Goal: Task Accomplishment & Management: Manage account settings

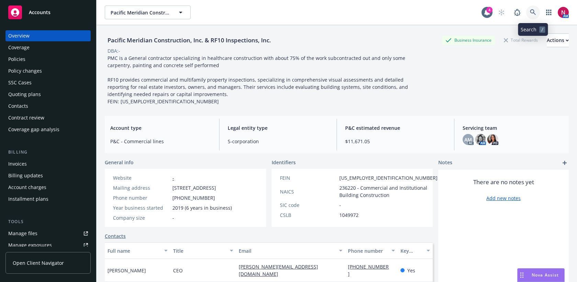
click at [530, 12] on icon at bounding box center [533, 12] width 6 height 6
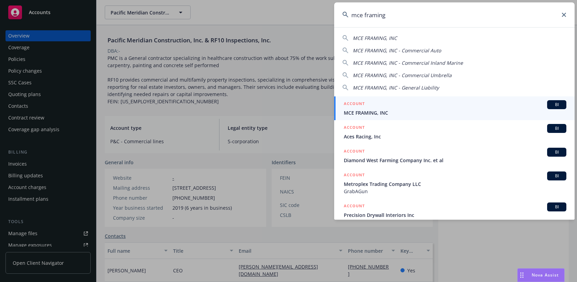
type input "mce framing"
click at [424, 111] on span "MCE FRAMING, INC" at bounding box center [455, 112] width 223 height 7
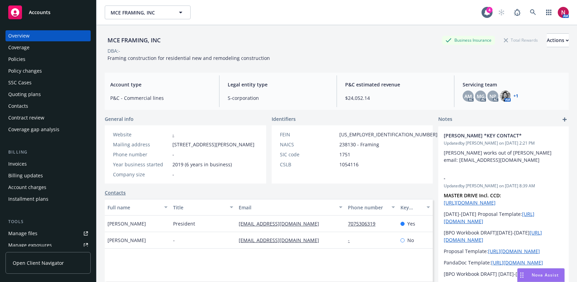
click at [40, 58] on div "Policies" at bounding box center [48, 59] width 80 height 11
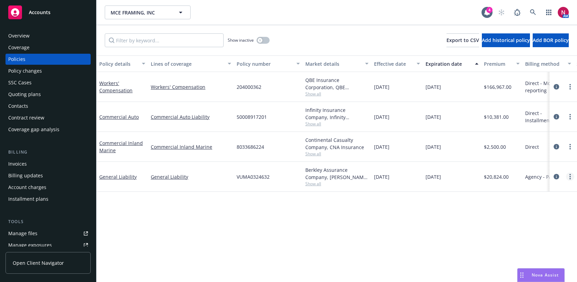
click at [571, 174] on link "more" at bounding box center [570, 176] width 8 height 8
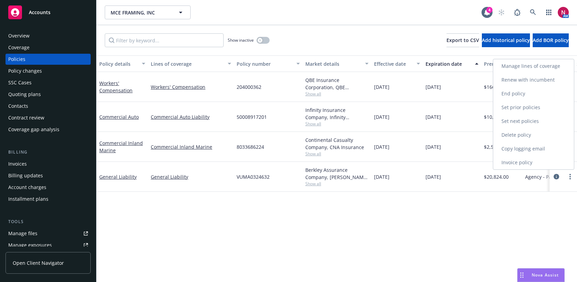
click at [538, 149] on link "Copy logging email" at bounding box center [534, 149] width 81 height 14
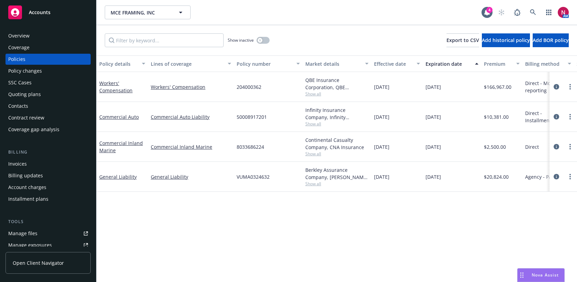
click at [37, 163] on div "Invoices" at bounding box center [48, 163] width 80 height 11
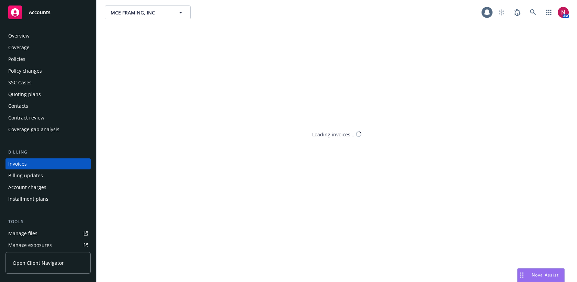
scroll to position [12, 0]
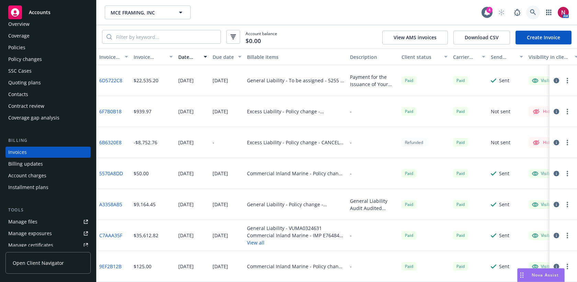
click at [533, 13] on icon at bounding box center [533, 12] width 6 height 6
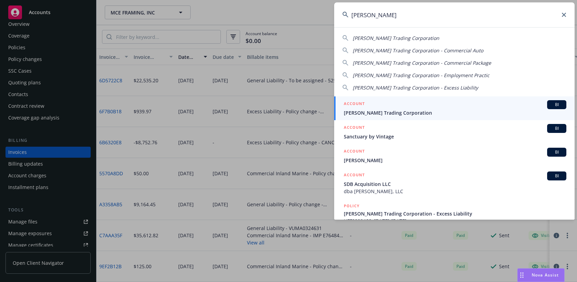
type input "vinh sanh"
click at [456, 107] on div "ACCOUNT BI" at bounding box center [455, 104] width 223 height 9
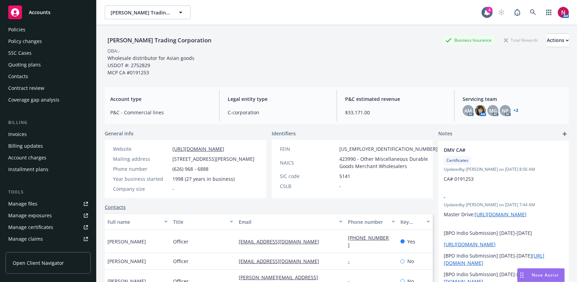
scroll to position [74, 0]
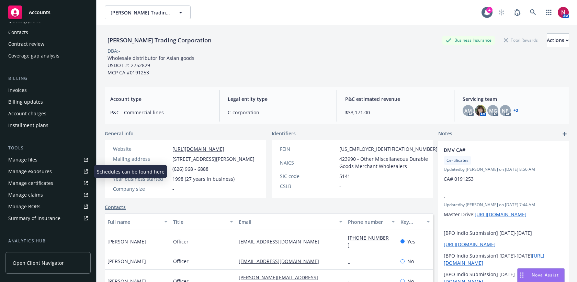
click at [55, 172] on link "Manage exposures" at bounding box center [47, 171] width 85 height 11
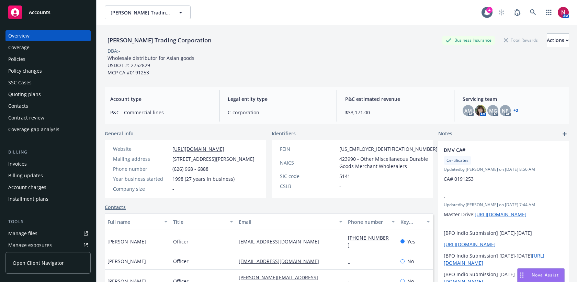
click at [41, 66] on div "Policy changes" at bounding box center [25, 70] width 34 height 11
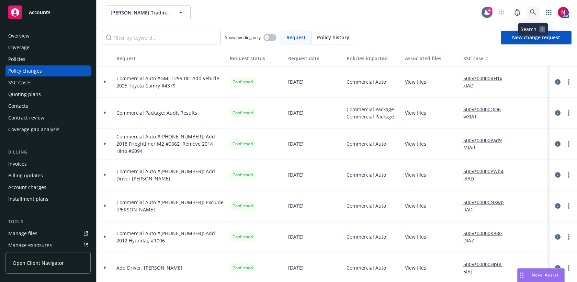
click at [532, 11] on icon at bounding box center [533, 12] width 6 height 6
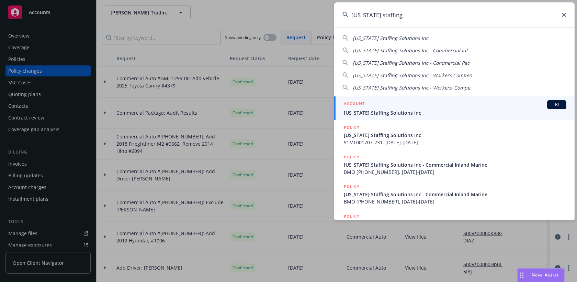
type input "california staffing"
click at [439, 112] on span "California Staffing Solutions Inc" at bounding box center [455, 112] width 223 height 7
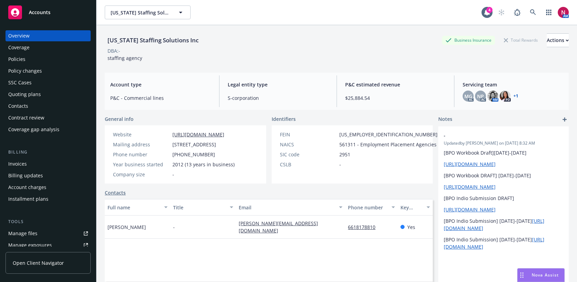
click at [48, 57] on div "Policies" at bounding box center [48, 59] width 80 height 11
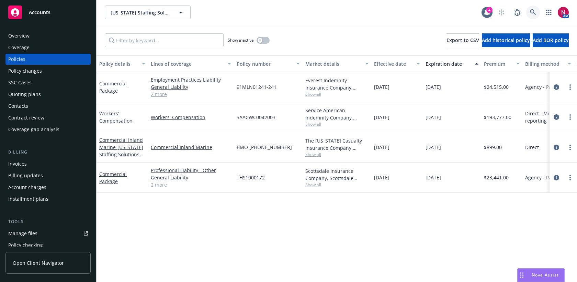
click at [530, 12] on icon at bounding box center [533, 12] width 6 height 6
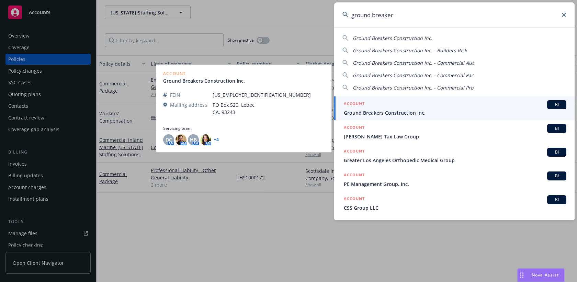
type input "ground breaker"
click at [417, 110] on span "Ground Breakers Construction Inc." at bounding box center [455, 112] width 223 height 7
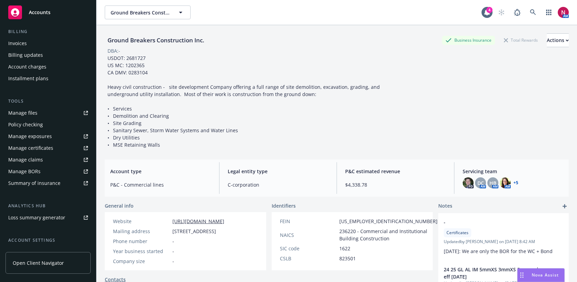
scroll to position [141, 0]
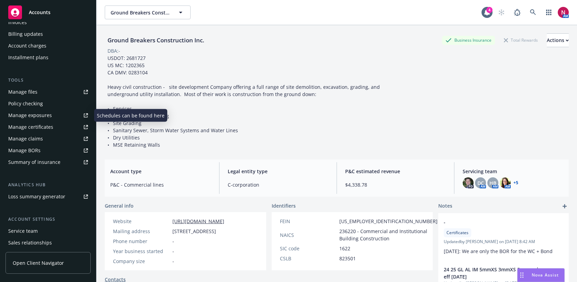
click at [32, 119] on div "Manage exposures" at bounding box center [30, 115] width 44 height 11
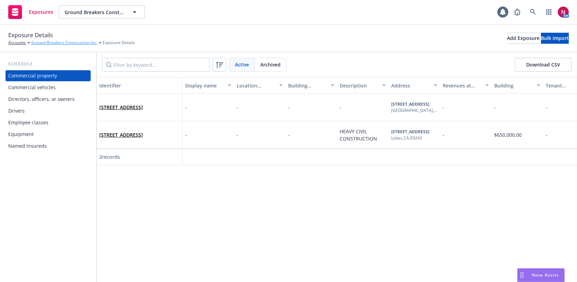
click at [75, 45] on link "Ground Breakers Construction Inc." at bounding box center [64, 43] width 66 height 6
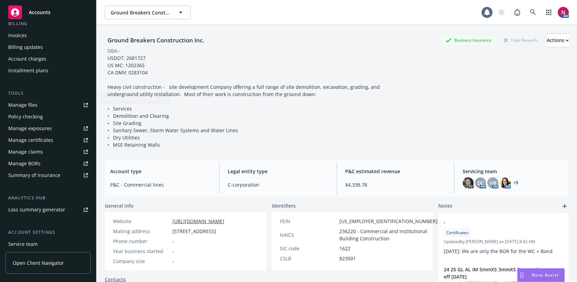
scroll to position [158, 0]
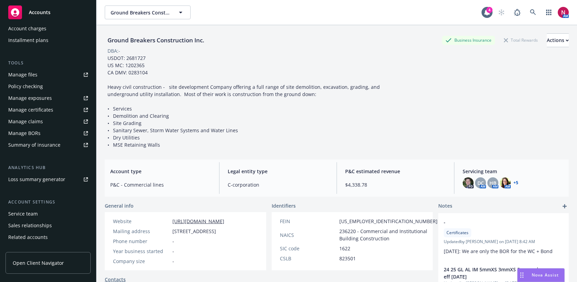
click at [51, 215] on div "Service team" at bounding box center [48, 213] width 80 height 11
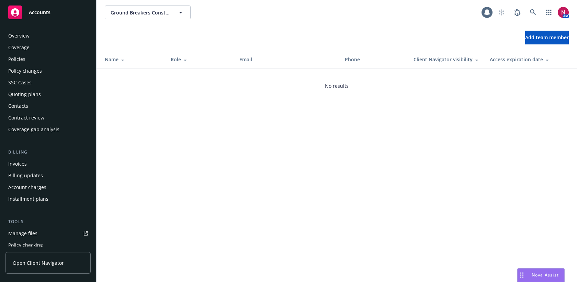
scroll to position [178, 0]
